Goal: Task Accomplishment & Management: Complete application form

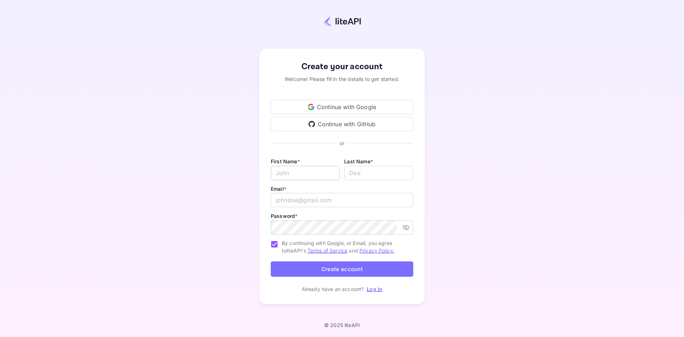
click at [316, 172] on input "Email *" at bounding box center [305, 173] width 69 height 14
type input "[PERSON_NAME]"
type input "Maina"
type input "[EMAIL_ADDRESS][DOMAIN_NAME]"
click at [483, 175] on div "Create your account Welcome! Please fill in the details to get started. Continu…" at bounding box center [341, 176] width 621 height 291
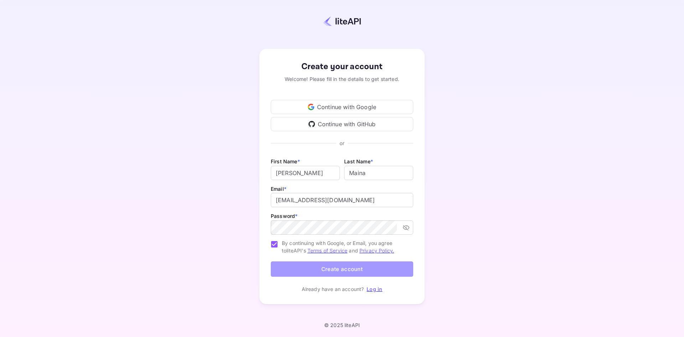
click at [355, 268] on button "Create account" at bounding box center [342, 268] width 143 height 15
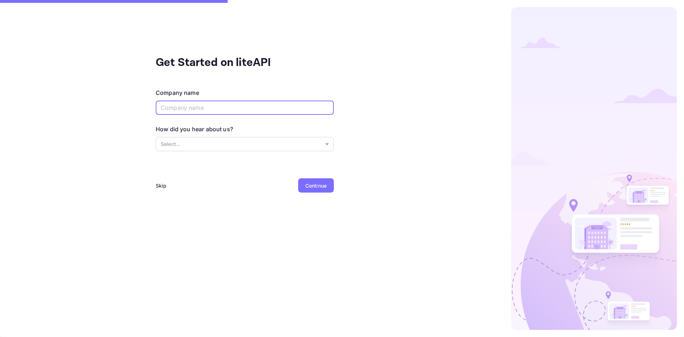
click at [224, 105] on input "text" at bounding box center [245, 107] width 178 height 14
type input "Barizi Travel"
click at [316, 186] on div "Continue" at bounding box center [315, 185] width 21 height 7
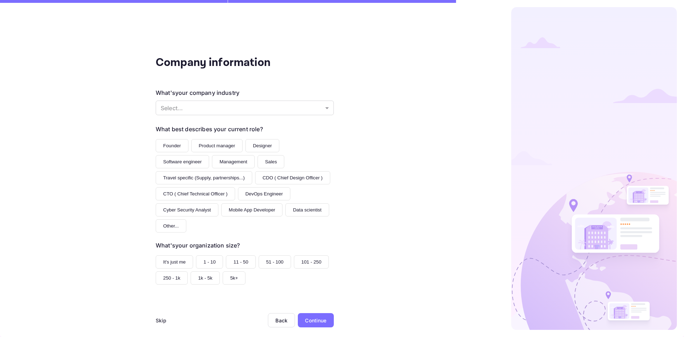
click at [171, 146] on button "Founder" at bounding box center [172, 145] width 33 height 13
click at [190, 110] on body "Company information What's your company industry Select... ​ What best describe…" at bounding box center [342, 168] width 684 height 337
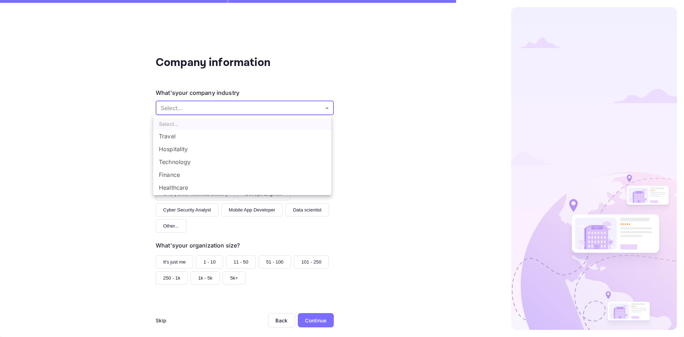
click at [182, 139] on li "Travel" at bounding box center [242, 136] width 178 height 13
type input "Travel"
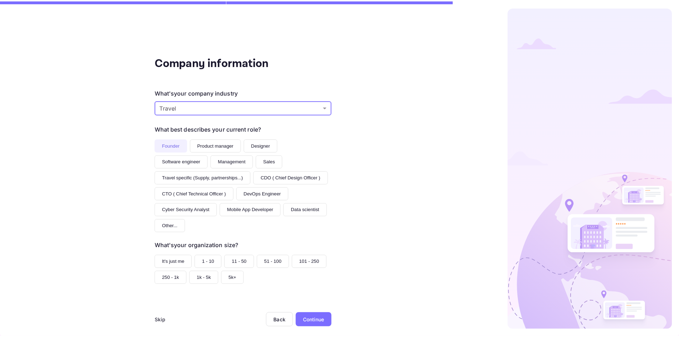
scroll to position [7, 0]
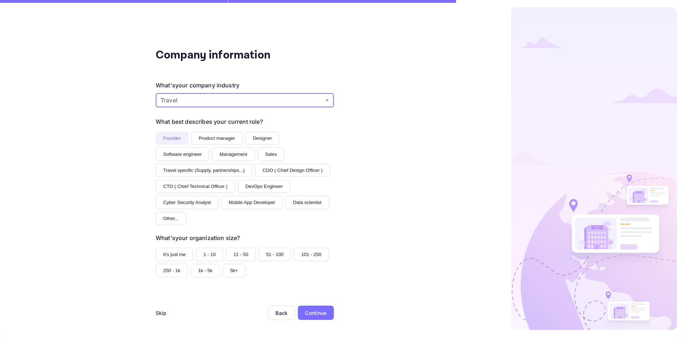
click at [317, 309] on div "Continue" at bounding box center [315, 312] width 21 height 7
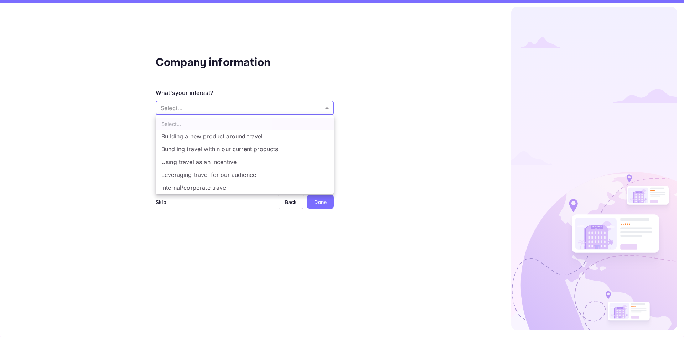
click at [207, 109] on body "Company information What's your interest? Select... ​ Do you have any previous …" at bounding box center [342, 168] width 684 height 337
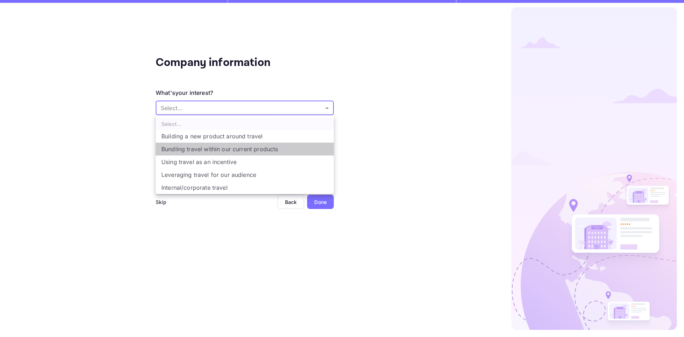
click at [224, 150] on li "Bundling travel within our current products" at bounding box center [245, 149] width 178 height 13
type input "Bundling travel within our current products"
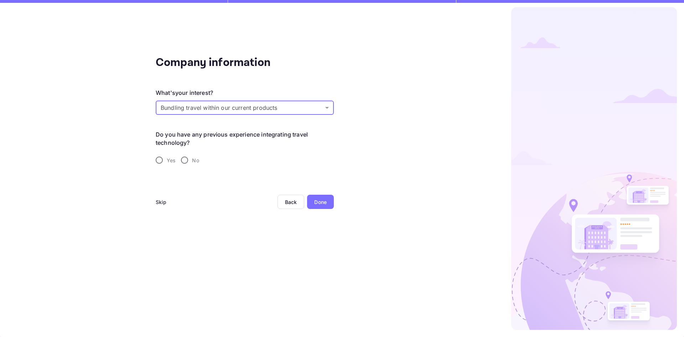
click at [319, 204] on div "Done" at bounding box center [320, 201] width 12 height 7
click at [161, 159] on input "Yes" at bounding box center [159, 160] width 15 height 15
radio input "true"
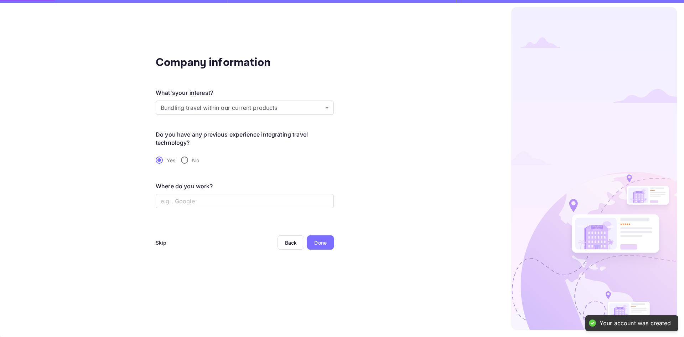
click at [321, 246] on div "Done" at bounding box center [320, 242] width 12 height 7
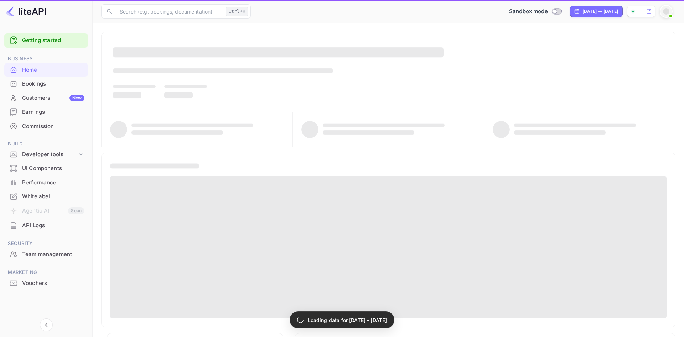
click at [321, 241] on span at bounding box center [388, 247] width 557 height 143
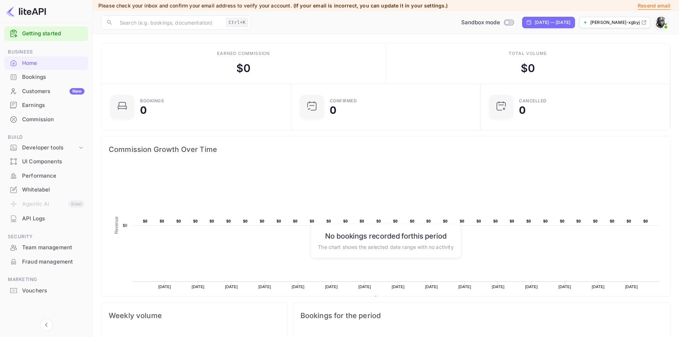
click at [624, 20] on p "[PERSON_NAME]-xgbyj.nui..." at bounding box center [615, 22] width 50 height 6
click at [48, 148] on div "Developer tools" at bounding box center [49, 148] width 55 height 8
click at [52, 159] on p "API docs and SDKs" at bounding box center [48, 159] width 46 height 7
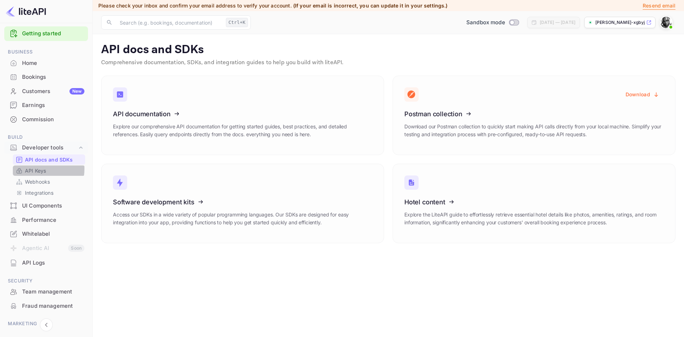
click at [30, 169] on p "API Keys" at bounding box center [35, 170] width 21 height 7
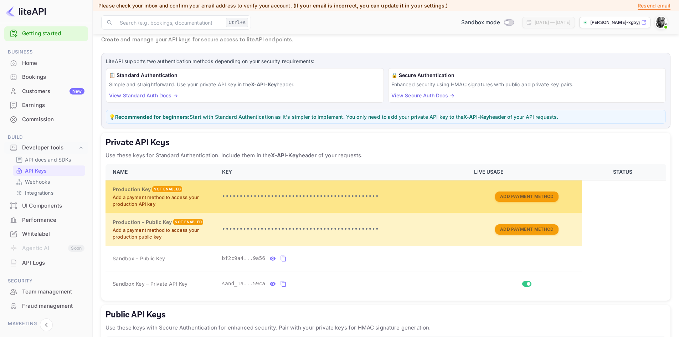
scroll to position [102, 0]
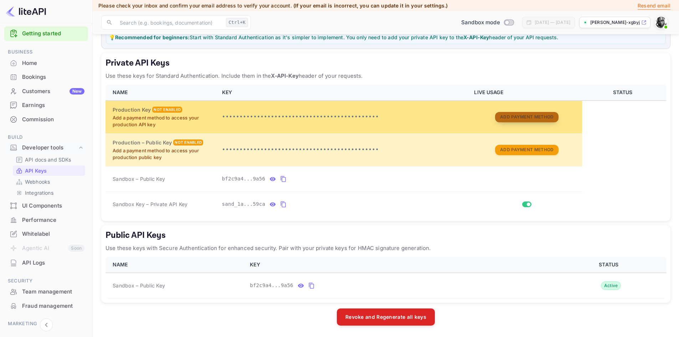
click at [533, 118] on button "Add Payment Method" at bounding box center [526, 117] width 63 height 10
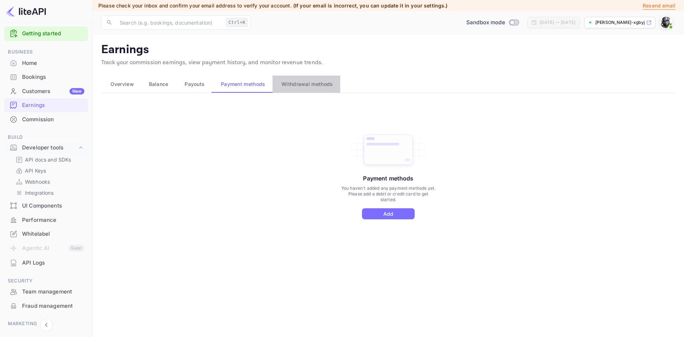
click at [301, 78] on button "Withdrawal methods" at bounding box center [307, 84] width 68 height 17
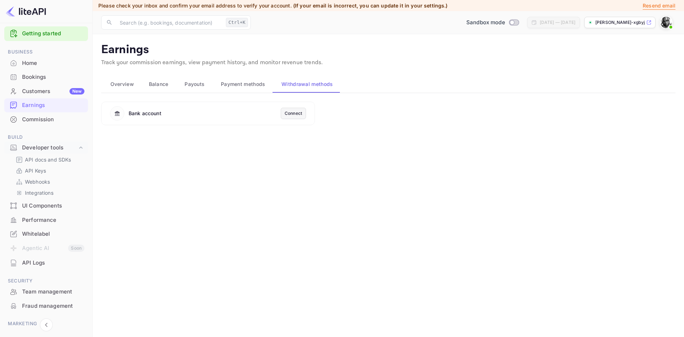
click at [198, 82] on span "Payouts" at bounding box center [195, 84] width 20 height 9
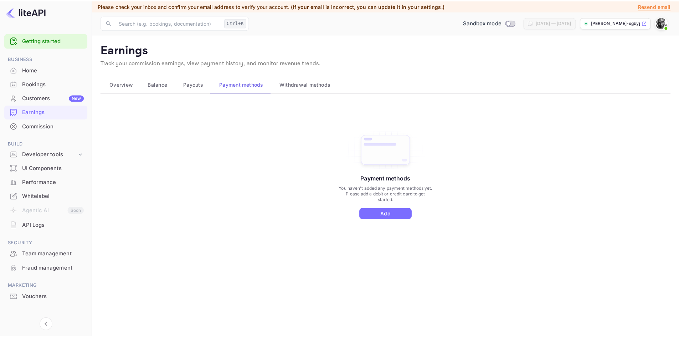
scroll to position [7, 0]
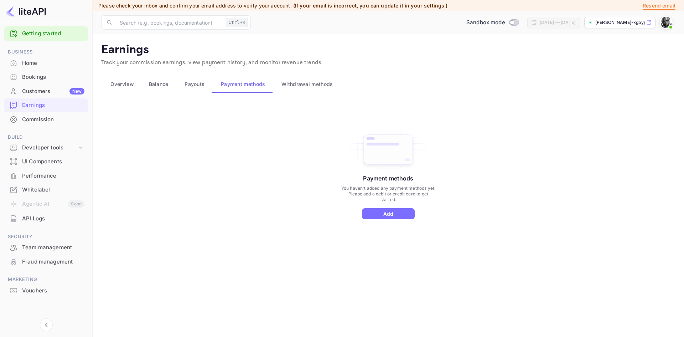
click at [125, 82] on span "Overview" at bounding box center [122, 84] width 24 height 9
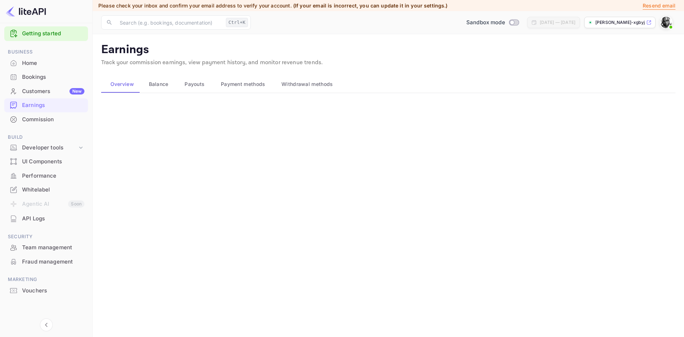
click at [166, 83] on span "Balance" at bounding box center [159, 84] width 20 height 9
click at [35, 63] on div "Home" at bounding box center [53, 63] width 62 height 8
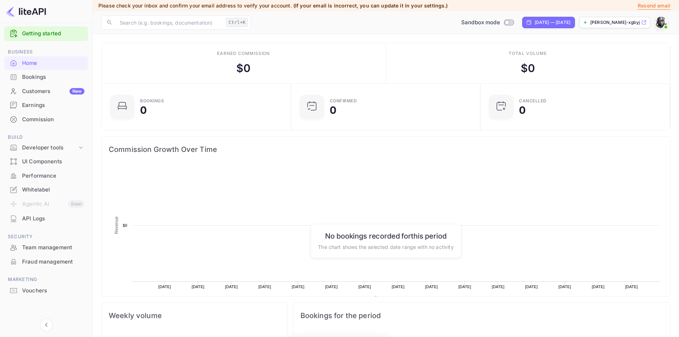
scroll to position [110, 180]
click at [58, 148] on div "Developer tools" at bounding box center [49, 148] width 55 height 8
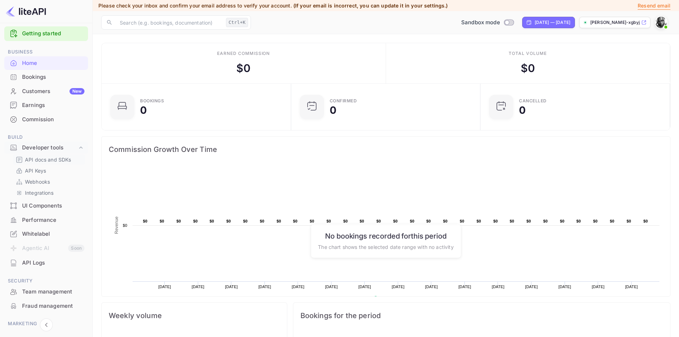
click at [55, 158] on p "API docs and SDKs" at bounding box center [48, 159] width 46 height 7
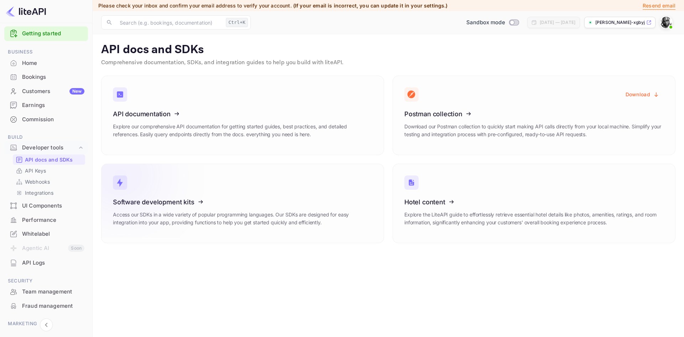
click at [294, 216] on p "Access our SDKs in a wide variety of popular programming languages. Our SDKs ar…" at bounding box center [242, 219] width 259 height 16
click at [42, 192] on p "Integrations" at bounding box center [39, 192] width 29 height 7
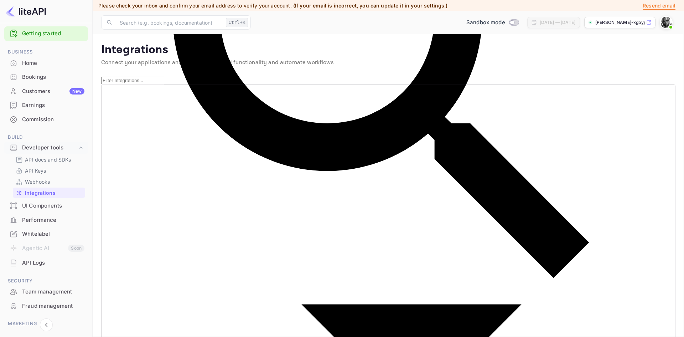
click at [43, 77] on div "Bookings" at bounding box center [53, 77] width 62 height 8
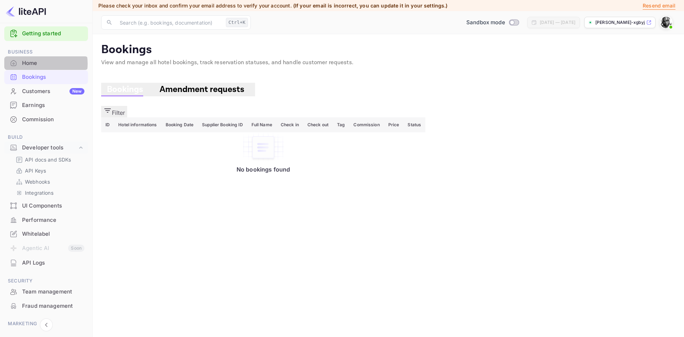
click at [33, 63] on div "Home" at bounding box center [53, 63] width 62 height 8
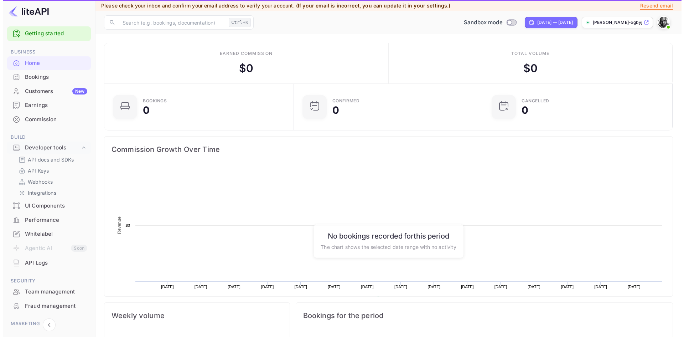
scroll to position [110, 180]
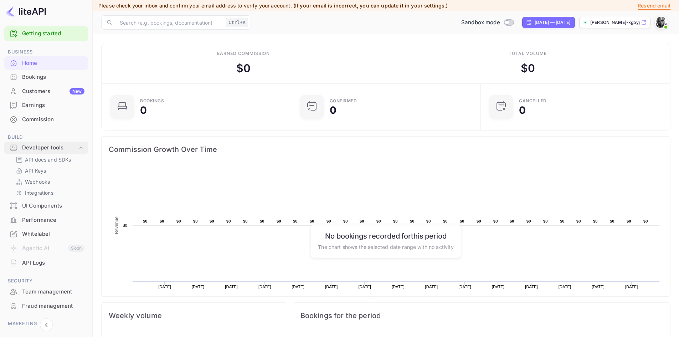
click at [55, 147] on div "Developer tools" at bounding box center [49, 148] width 55 height 8
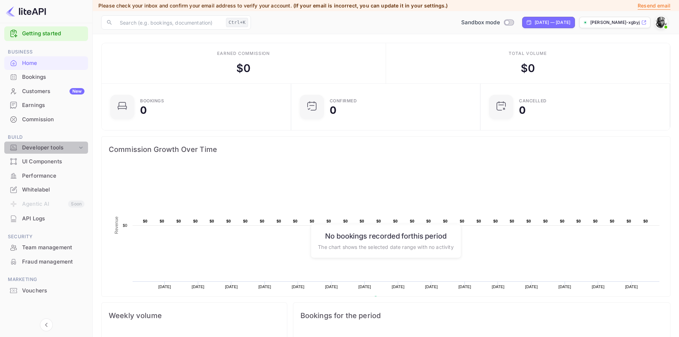
click at [55, 147] on div "Developer tools" at bounding box center [49, 148] width 55 height 8
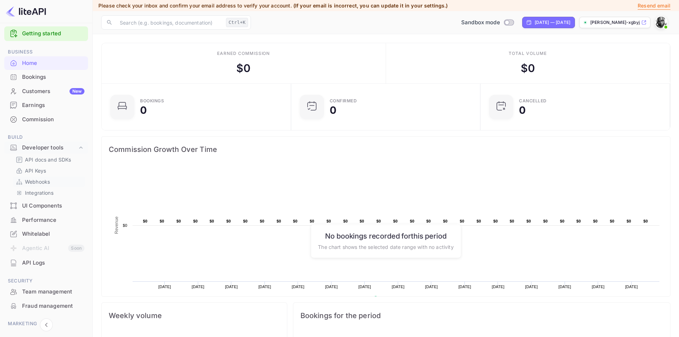
click at [43, 182] on p "Webhooks" at bounding box center [37, 181] width 25 height 7
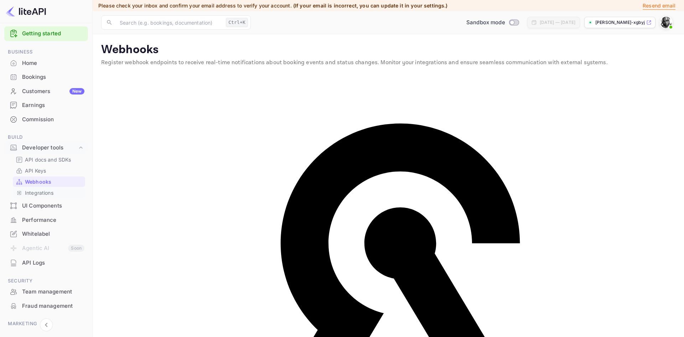
click at [46, 191] on p "Integrations" at bounding box center [39, 192] width 29 height 7
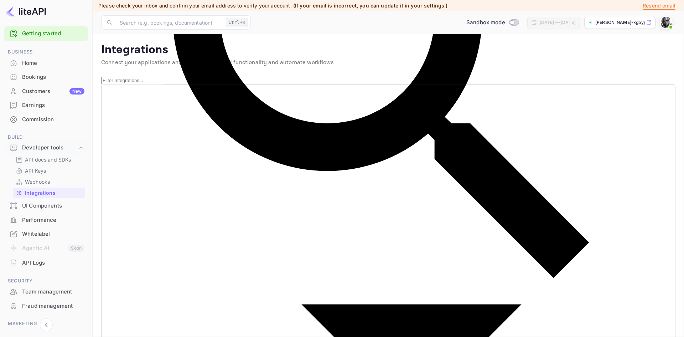
click at [51, 78] on div "Bookings" at bounding box center [53, 77] width 62 height 8
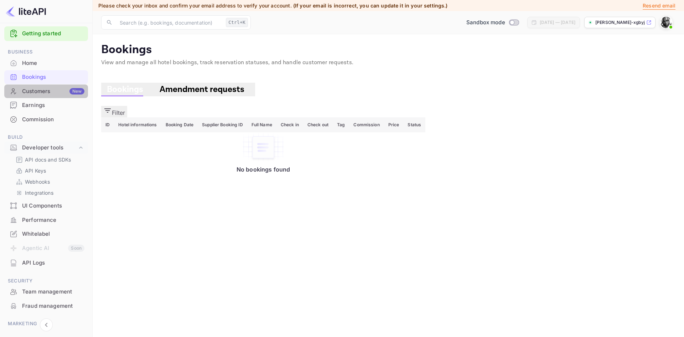
click at [54, 91] on div "Customers New" at bounding box center [53, 91] width 62 height 8
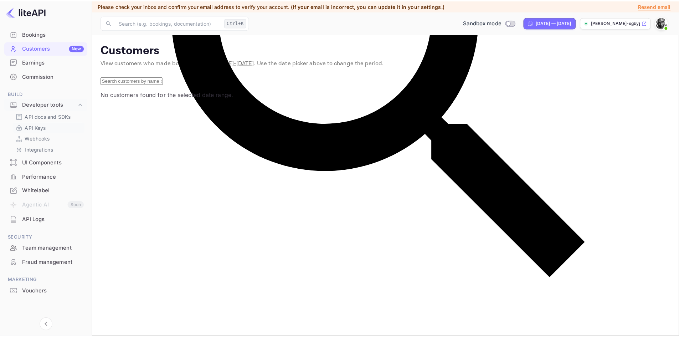
scroll to position [51, 0]
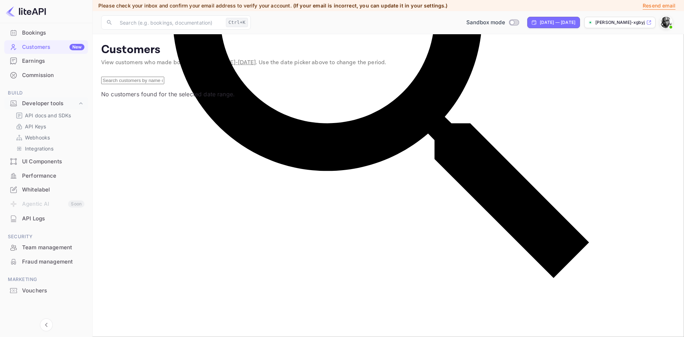
click at [39, 188] on div "Whitelabel" at bounding box center [53, 190] width 62 height 8
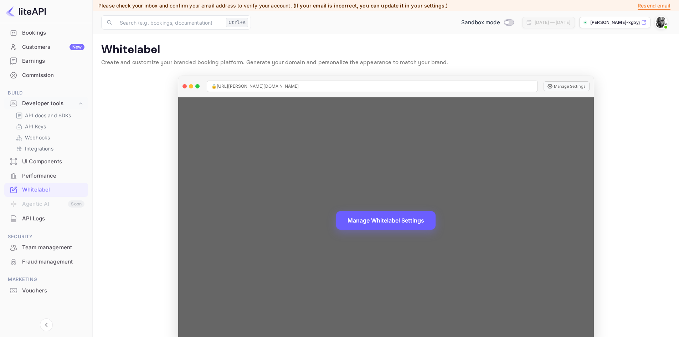
click at [381, 219] on button "Manage Whitelabel Settings" at bounding box center [385, 220] width 99 height 19
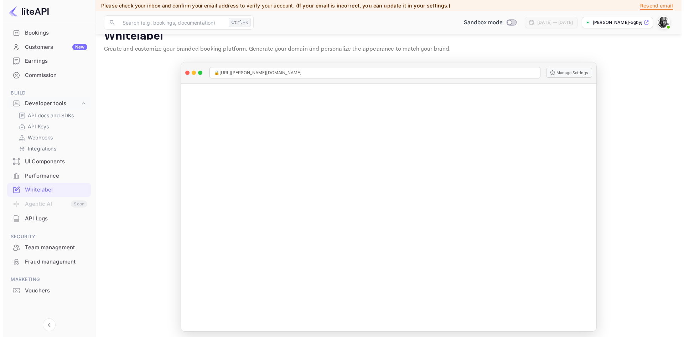
scroll to position [17, 0]
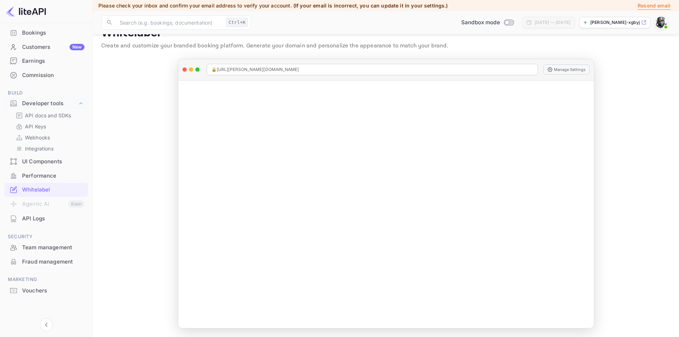
click at [659, 20] on img at bounding box center [660, 22] width 11 height 11
